Goal: Information Seeking & Learning: Learn about a topic

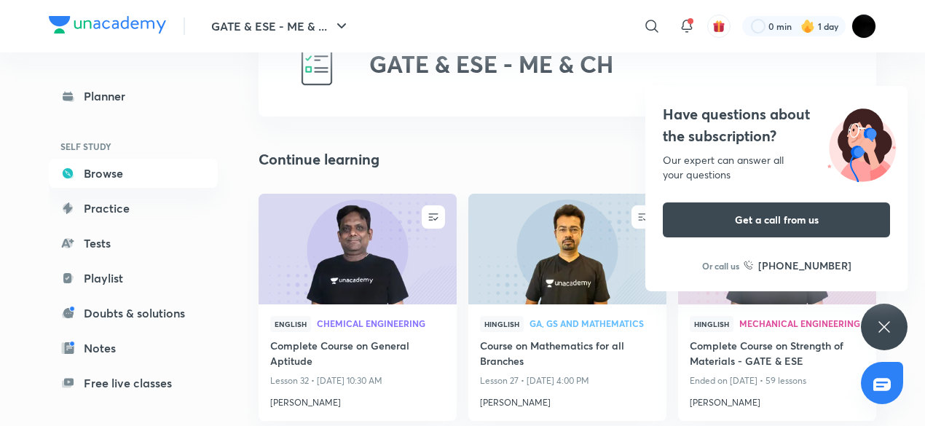
scroll to position [73, 0]
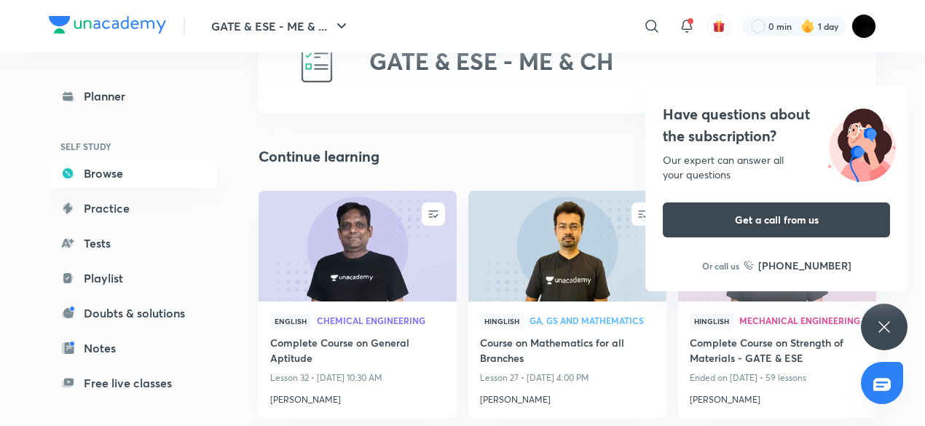
click at [393, 240] on img at bounding box center [357, 245] width 202 height 113
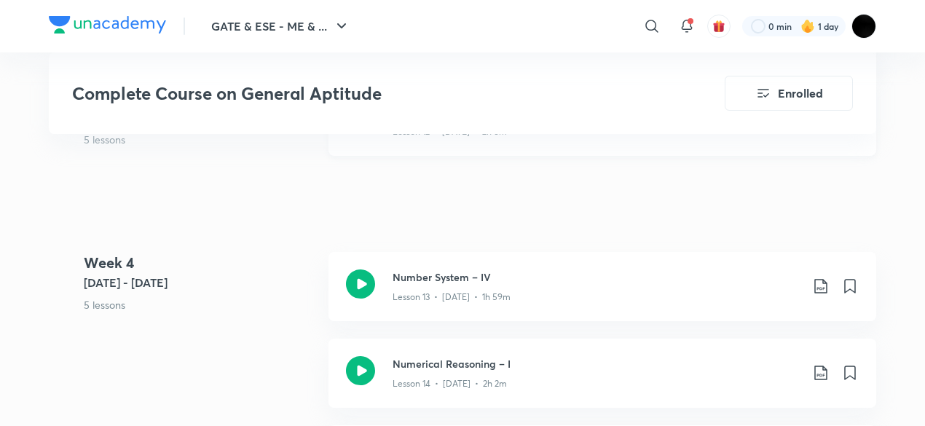
scroll to position [1967, 0]
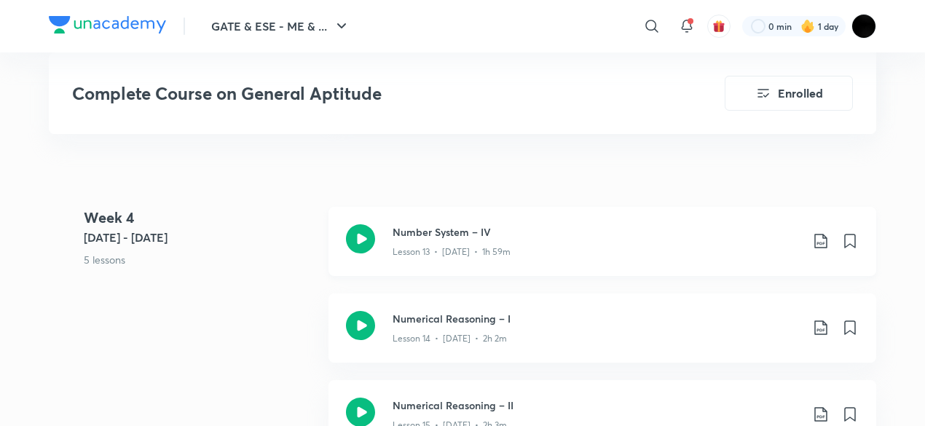
click at [651, 248] on div "Lesson 13 • [DATE] • 1h 59m" at bounding box center [597, 249] width 408 height 19
